Goal: Find contact information: Find contact information

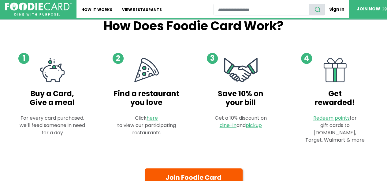
scroll to position [649, 0]
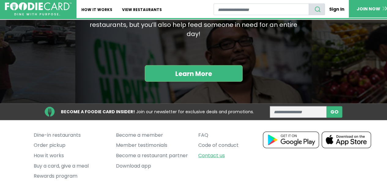
click at [212, 151] on link "Contact us" at bounding box center [234, 156] width 73 height 10
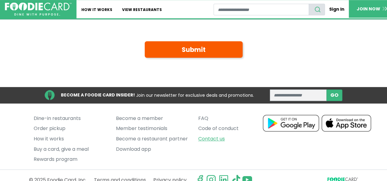
scroll to position [208, 0]
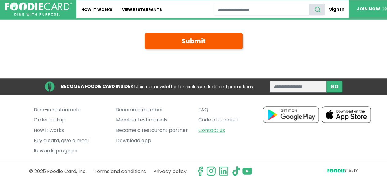
click at [208, 130] on link "Contact us" at bounding box center [234, 130] width 73 height 10
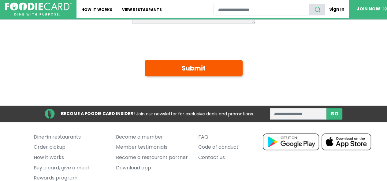
scroll to position [208, 0]
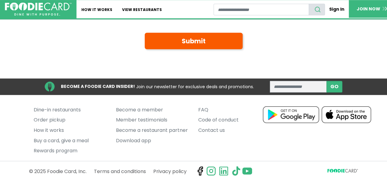
click at [202, 167] on icon at bounding box center [200, 171] width 10 height 10
